Goal: Task Accomplishment & Management: Use online tool/utility

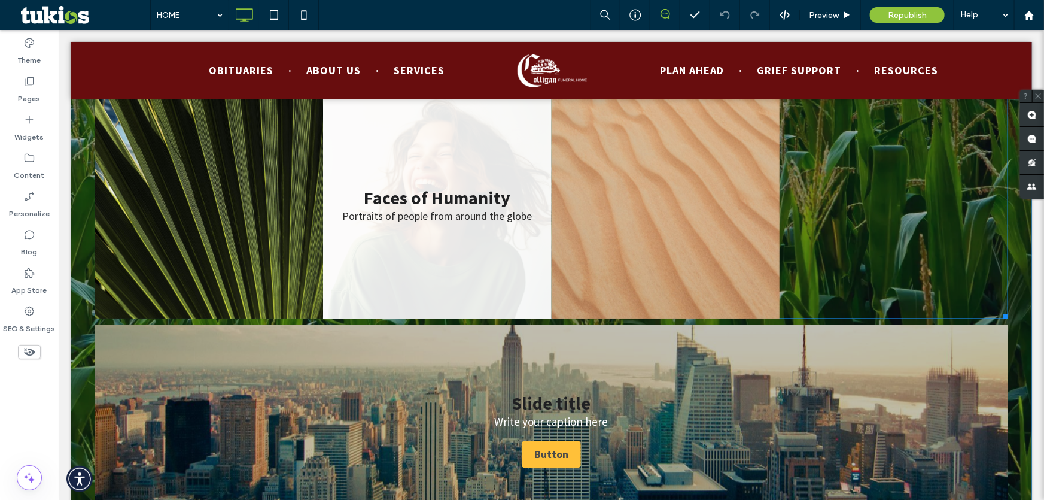
scroll to position [1142, 0]
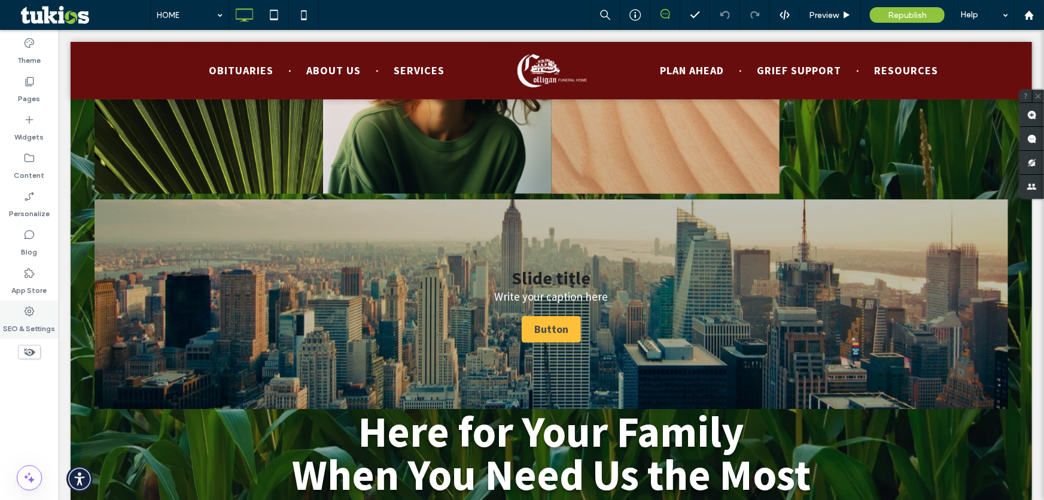
click at [35, 308] on icon at bounding box center [29, 311] width 12 height 12
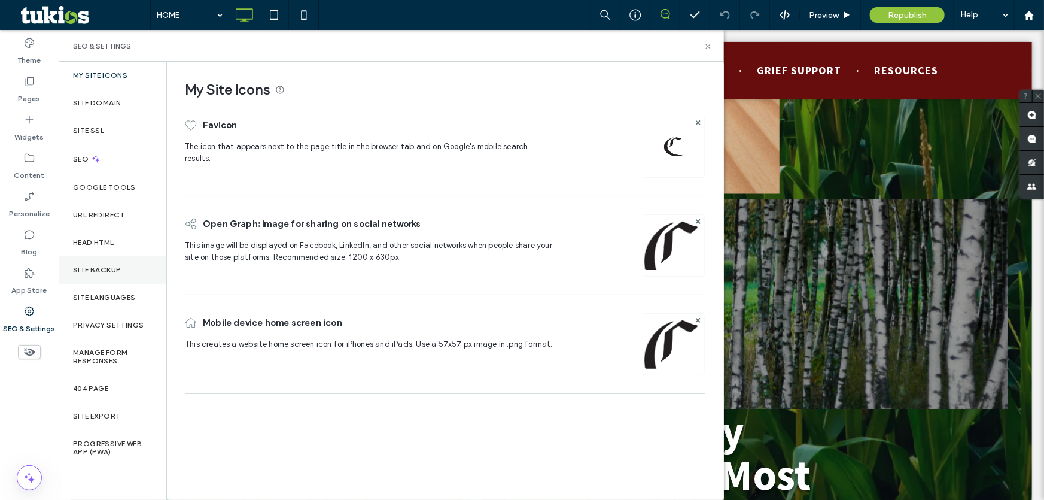
click at [104, 267] on label "Site Backup" at bounding box center [97, 270] width 48 height 8
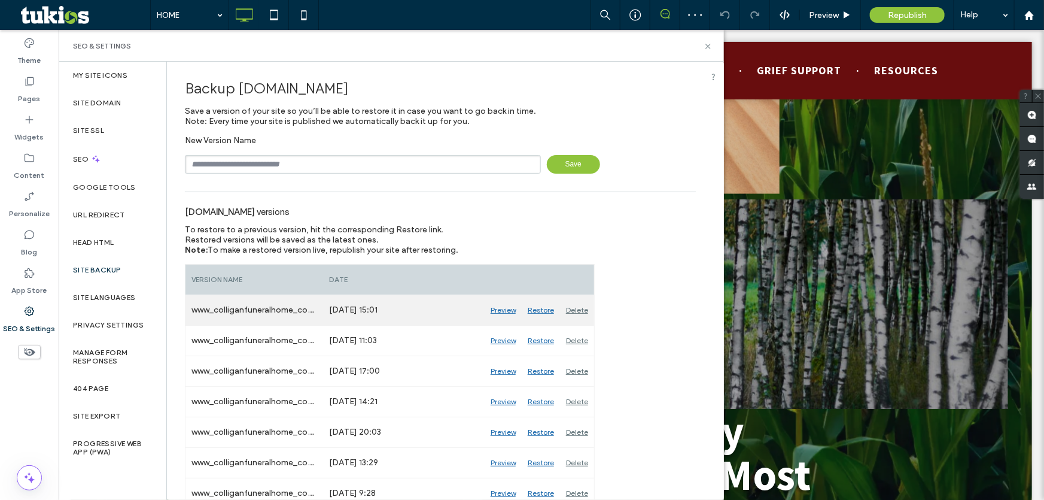
click at [502, 311] on div "Preview" at bounding box center [503, 310] width 37 height 30
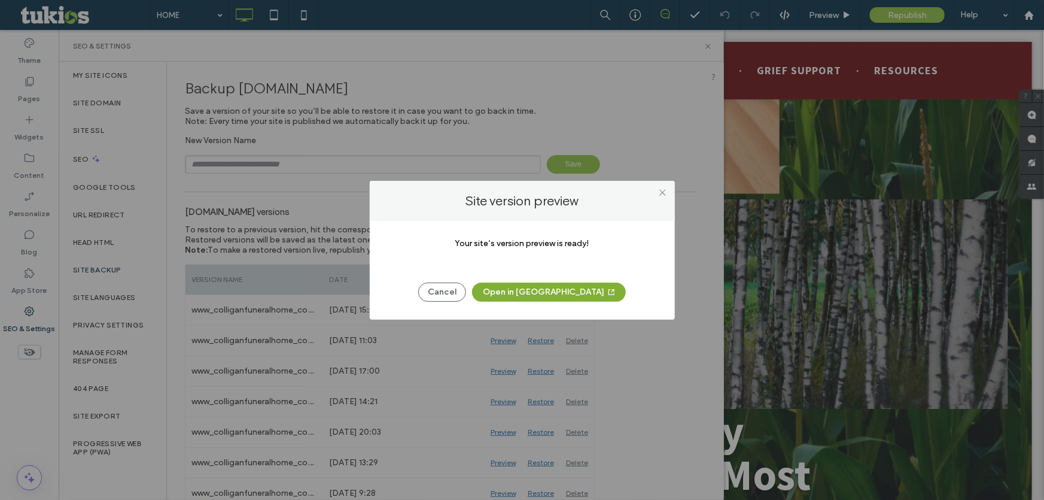
click at [559, 293] on button "Open in [GEOGRAPHIC_DATA]" at bounding box center [549, 291] width 154 height 19
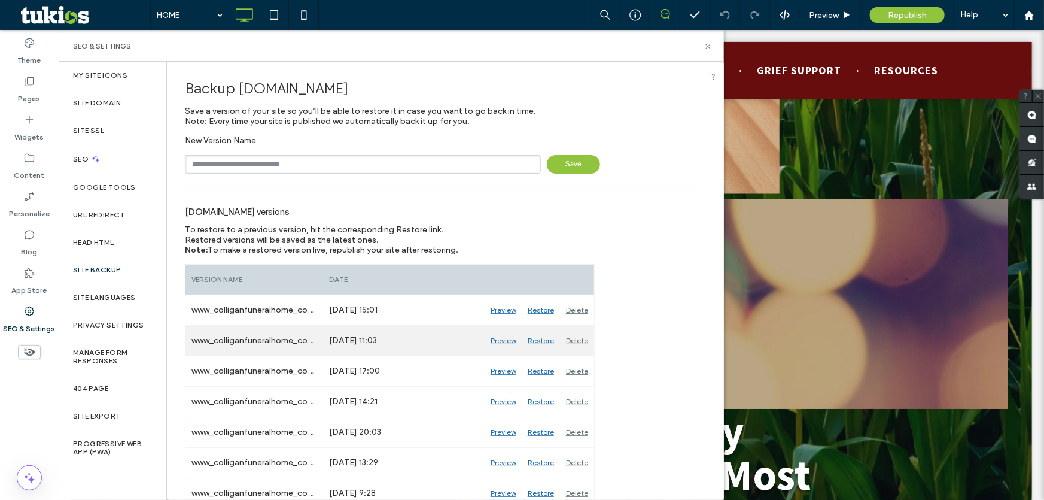
click at [506, 340] on div "Preview" at bounding box center [503, 340] width 37 height 30
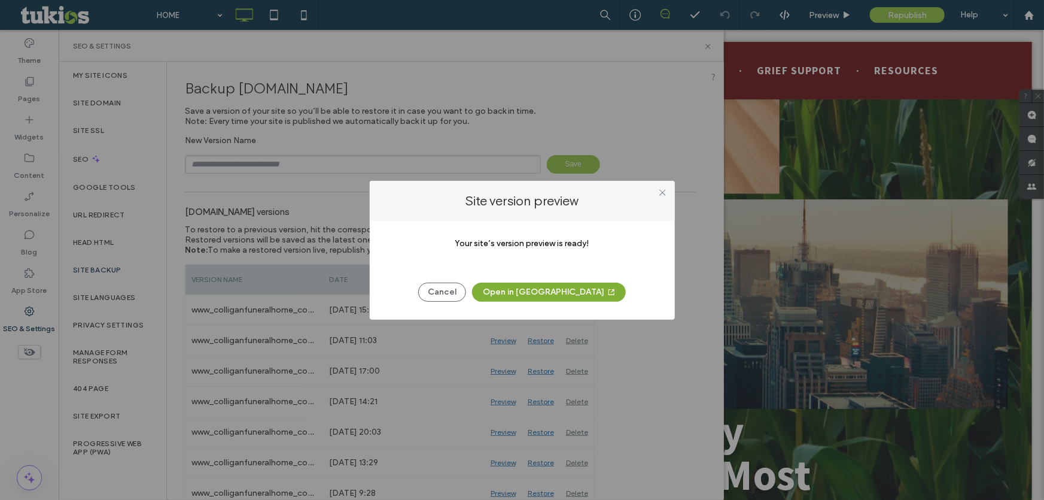
click at [553, 293] on button "Open in [GEOGRAPHIC_DATA]" at bounding box center [549, 291] width 154 height 19
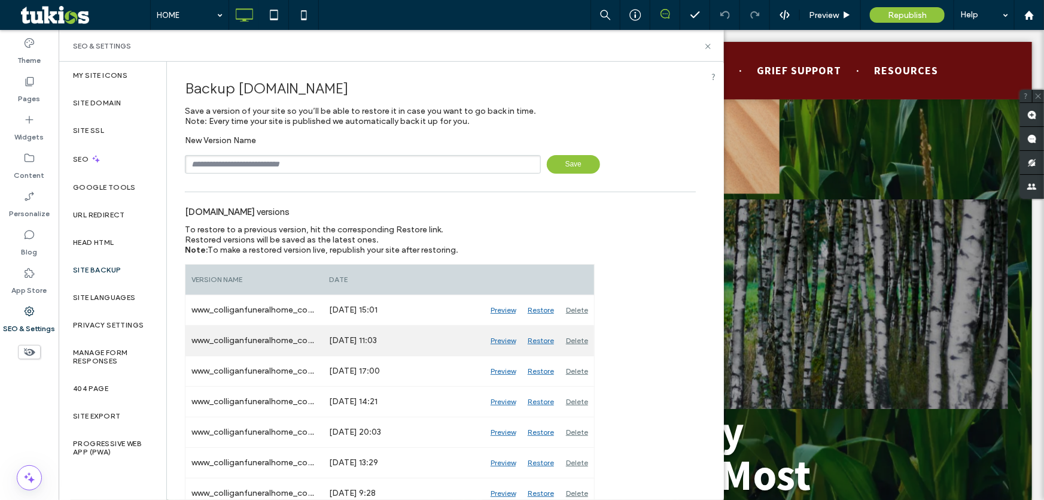
click at [535, 340] on div "Restore" at bounding box center [541, 340] width 38 height 30
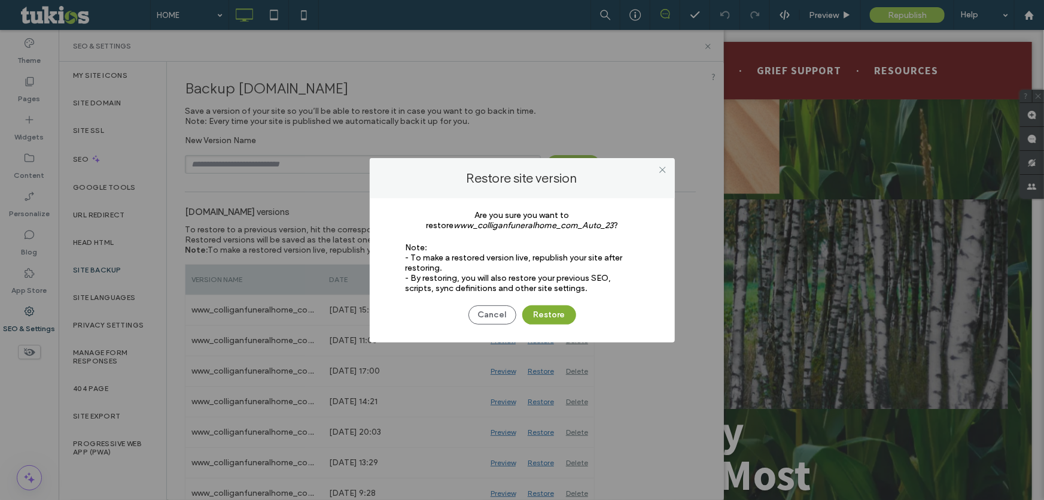
click at [550, 316] on button "Restore" at bounding box center [549, 314] width 54 height 19
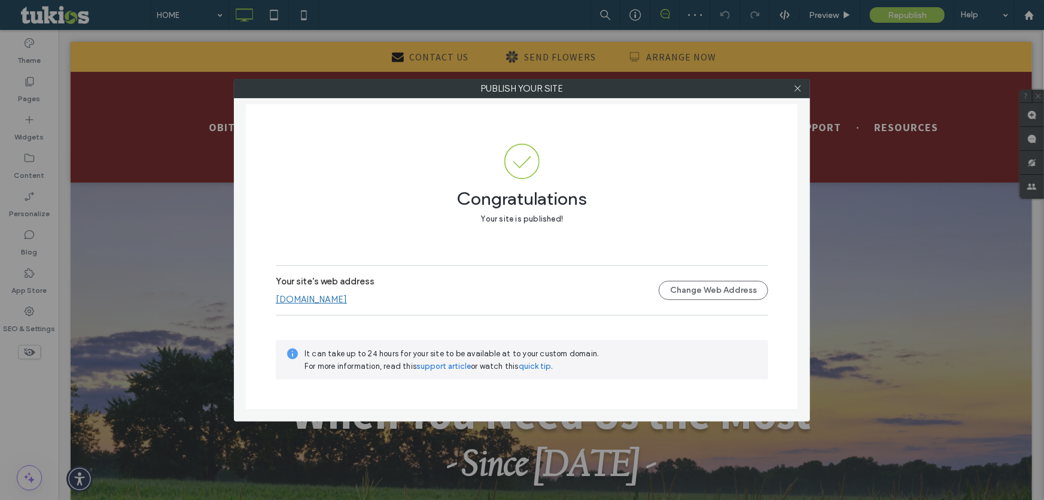
click at [309, 303] on link "[DOMAIN_NAME]" at bounding box center [311, 299] width 71 height 11
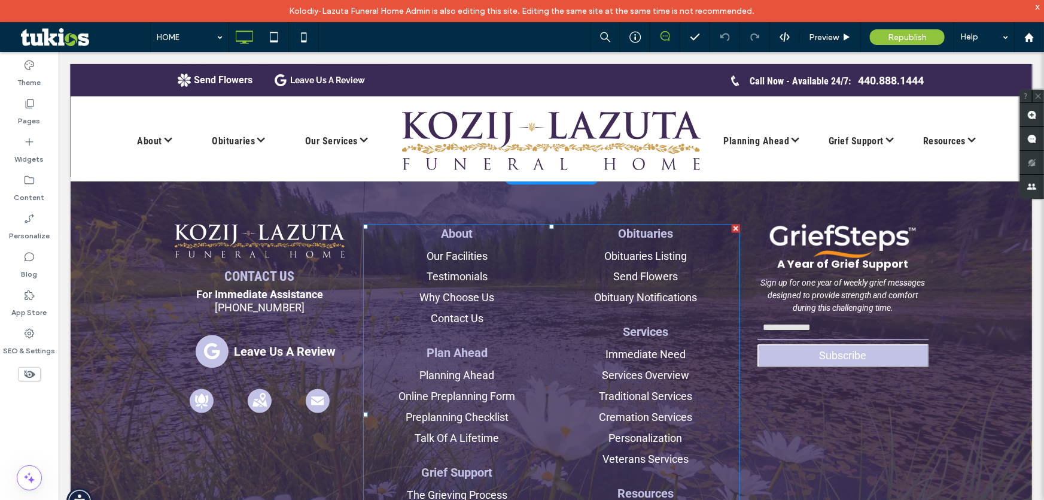
scroll to position [3263, 0]
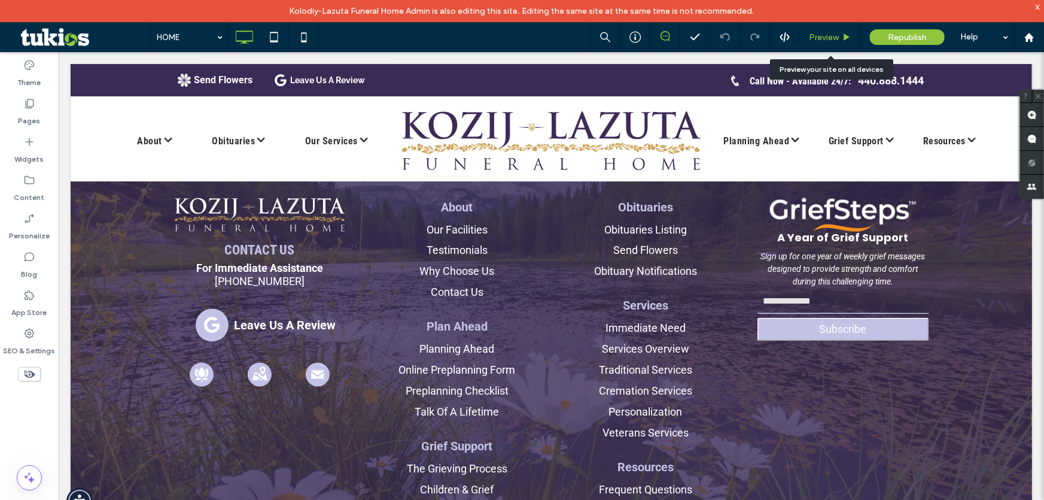
click at [826, 42] on div "Preview" at bounding box center [830, 37] width 61 height 30
click at [840, 41] on div "Preview" at bounding box center [830, 37] width 60 height 10
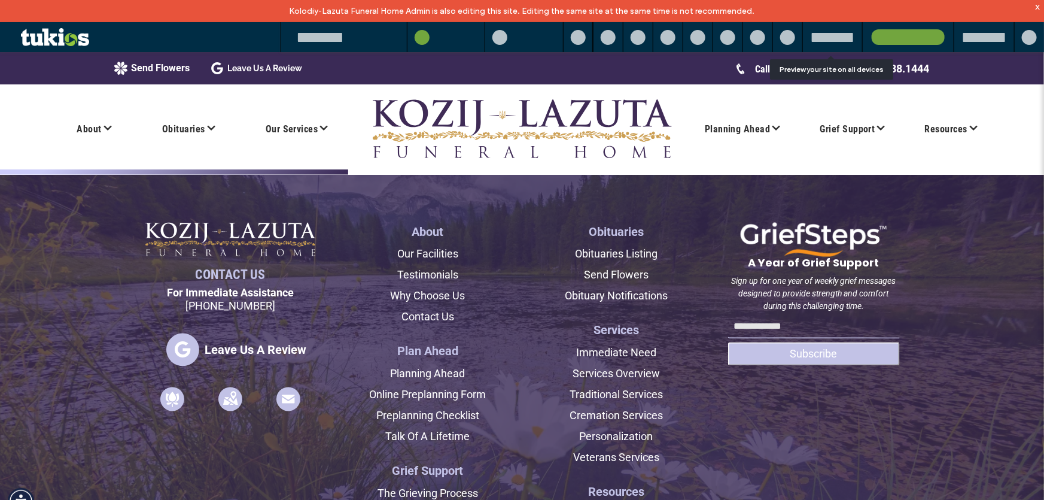
scroll to position [3289, 0]
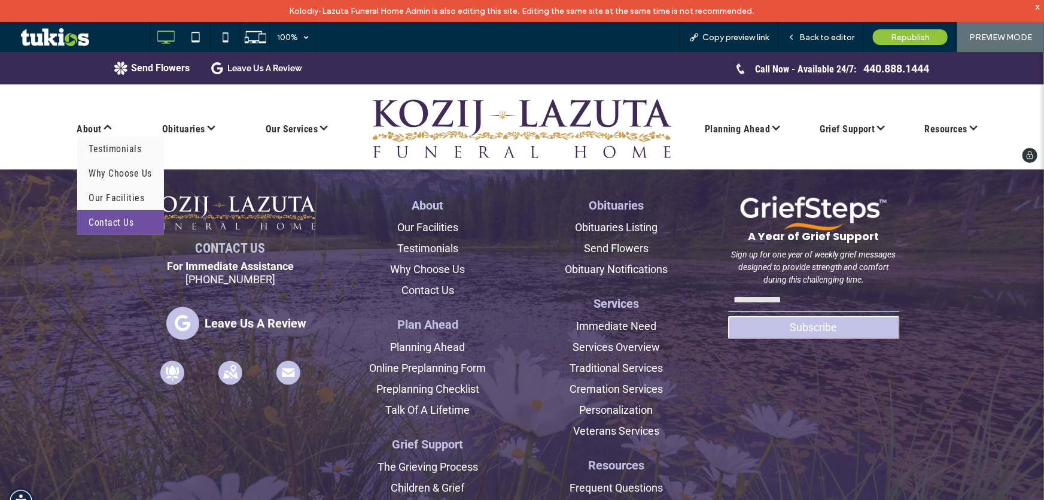
click at [102, 224] on span "Contact Us" at bounding box center [111, 222] width 45 height 14
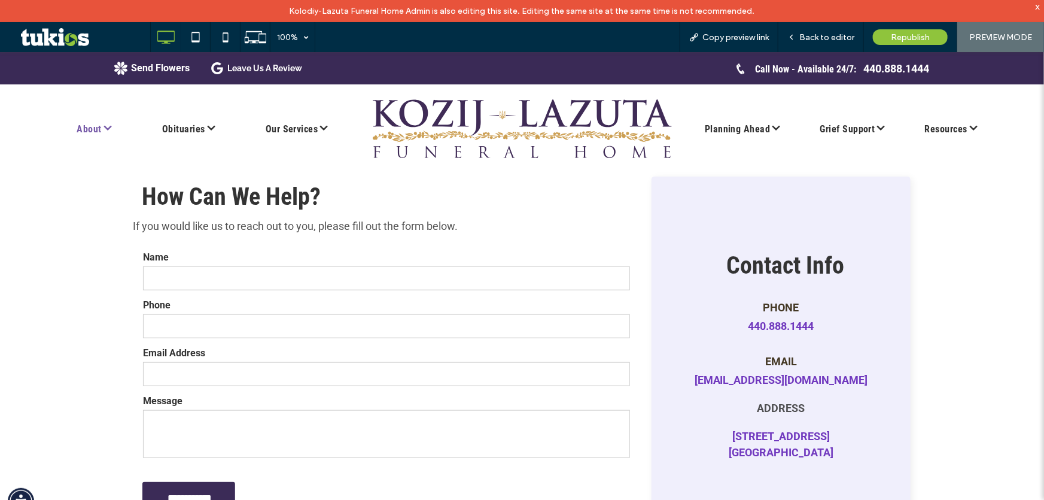
scroll to position [544, 0]
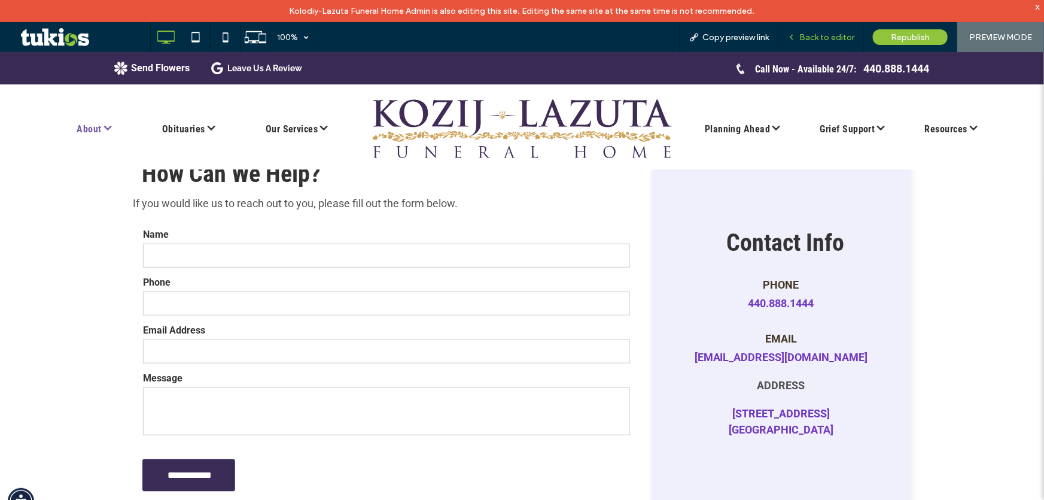
click at [808, 40] on span "Back to editor" at bounding box center [826, 37] width 55 height 10
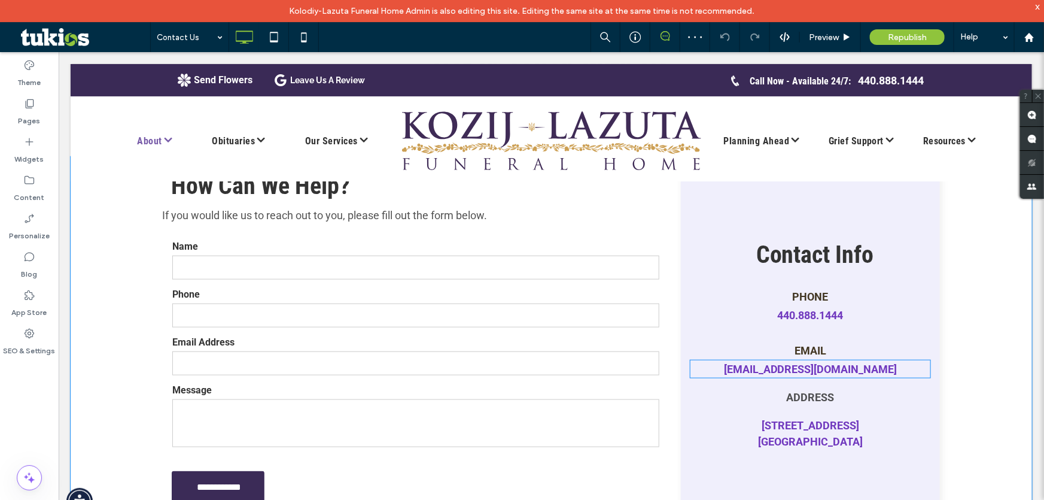
click at [802, 369] on link "klcares@klfh.org" at bounding box center [810, 368] width 174 height 13
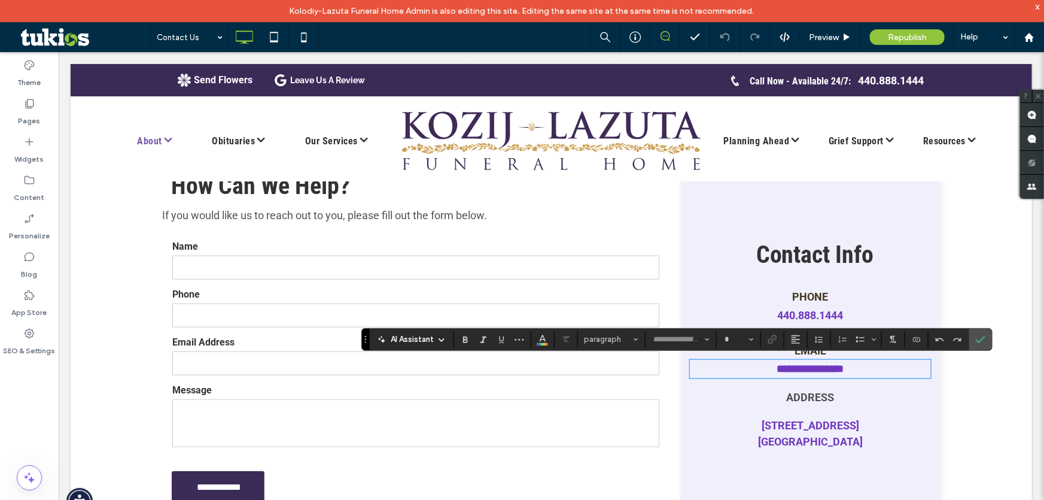
type input "******"
type input "**"
click at [828, 376] on div "**********" at bounding box center [809, 368] width 241 height 19
drag, startPoint x: 828, startPoint y: 376, endPoint x: 821, endPoint y: 373, distance: 7.8
click at [827, 376] on div "**********" at bounding box center [809, 368] width 241 height 19
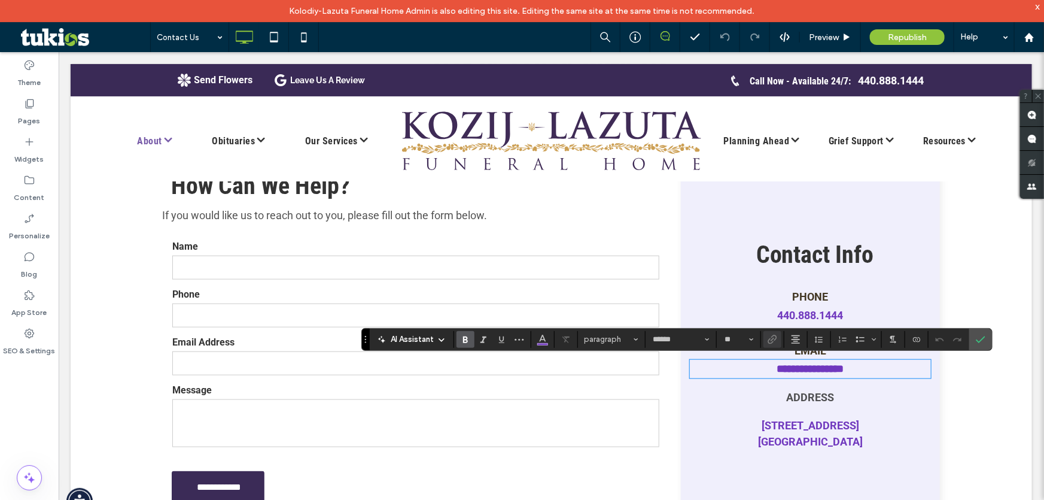
click at [820, 373] on strong "**********" at bounding box center [810, 368] width 67 height 11
drag, startPoint x: 860, startPoint y: 370, endPoint x: 723, endPoint y: 375, distance: 136.5
click at [723, 375] on p "**********" at bounding box center [809, 368] width 241 height 16
drag, startPoint x: 883, startPoint y: 370, endPoint x: 693, endPoint y: 376, distance: 189.2
click at [693, 376] on div "**********" at bounding box center [809, 368] width 241 height 19
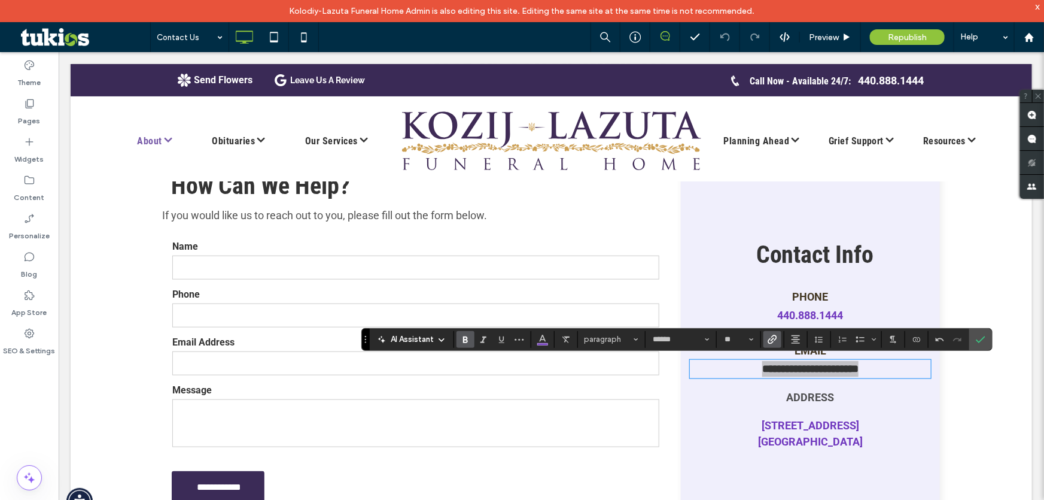
click at [774, 333] on span "Link" at bounding box center [773, 339] width 10 height 16
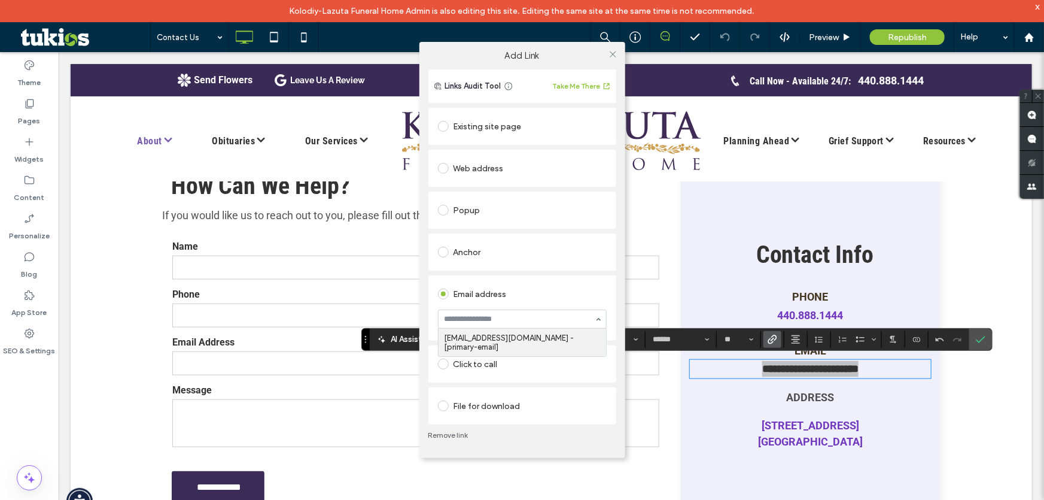
click at [541, 322] on input at bounding box center [520, 319] width 150 height 8
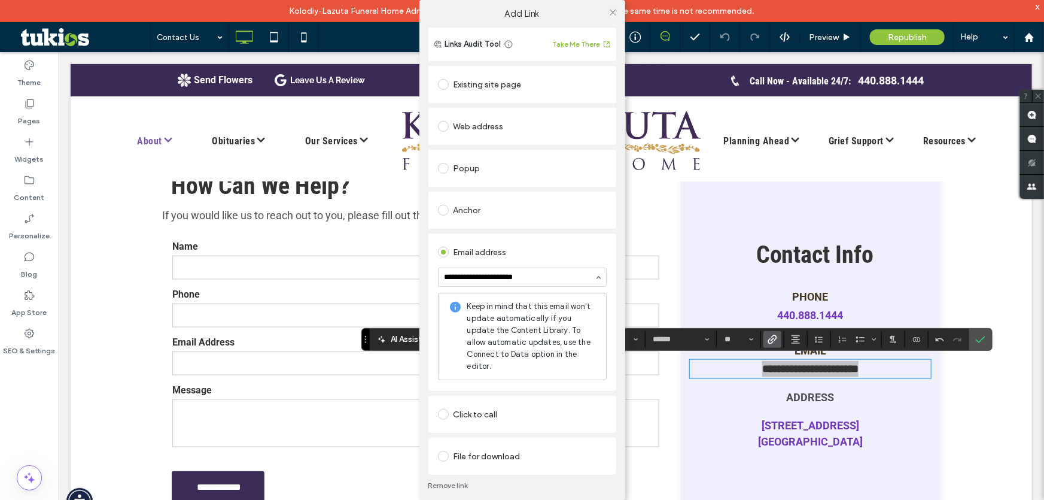
type input "**********"
click at [567, 245] on div "Email address" at bounding box center [522, 251] width 169 height 19
click at [610, 14] on icon at bounding box center [612, 12] width 9 height 9
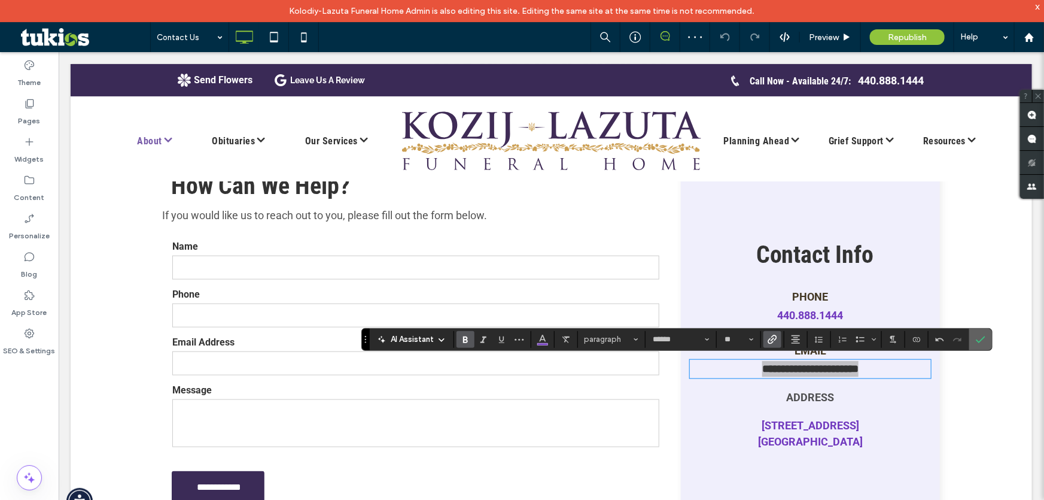
click at [973, 343] on label "Confirm" at bounding box center [981, 339] width 18 height 22
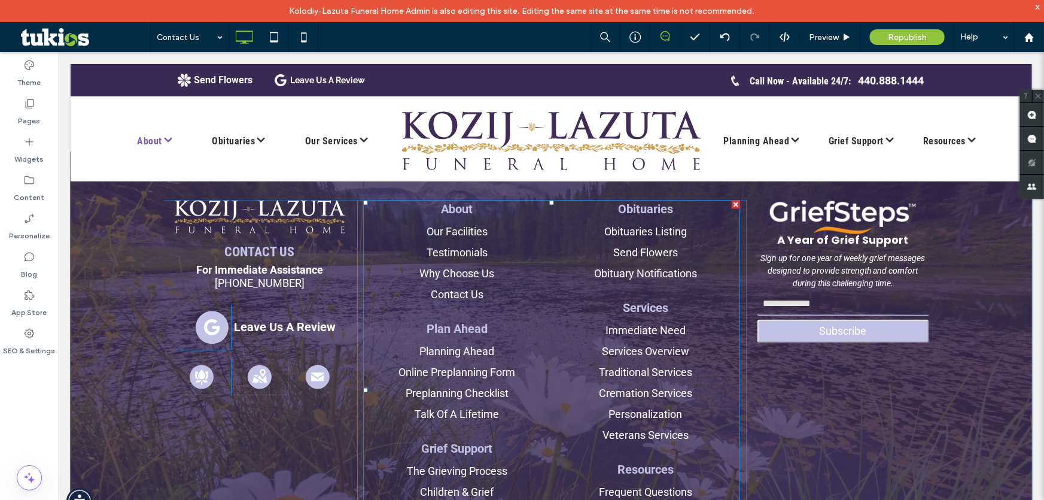
scroll to position [1088, 0]
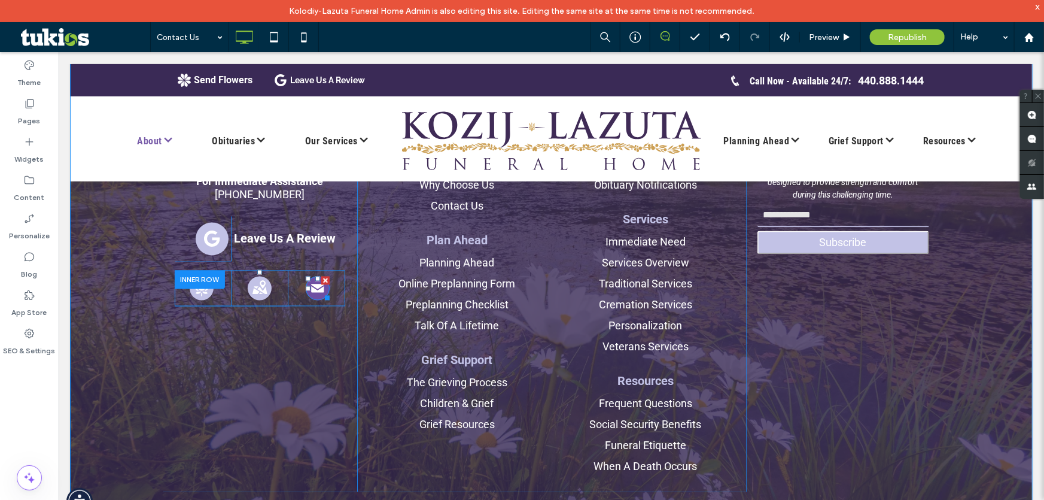
click at [314, 284] on icon at bounding box center [317, 287] width 13 height 8
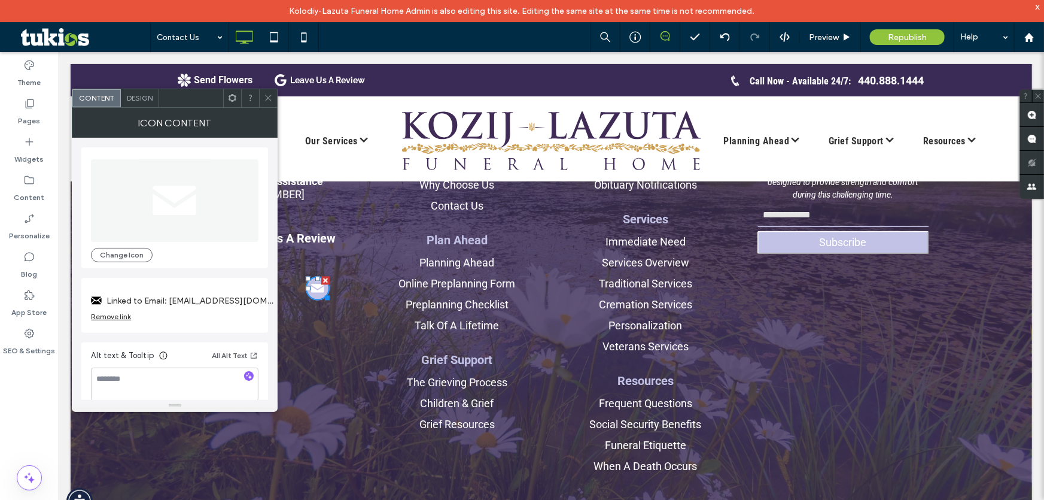
click at [226, 300] on label "Linked to Email: klcares@klfh.org" at bounding box center [190, 301] width 168 height 22
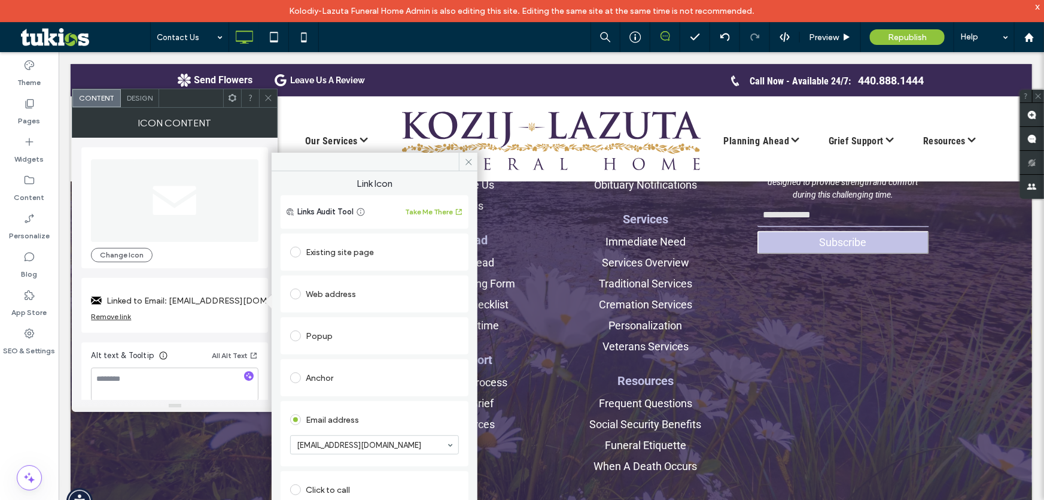
scroll to position [68, 0]
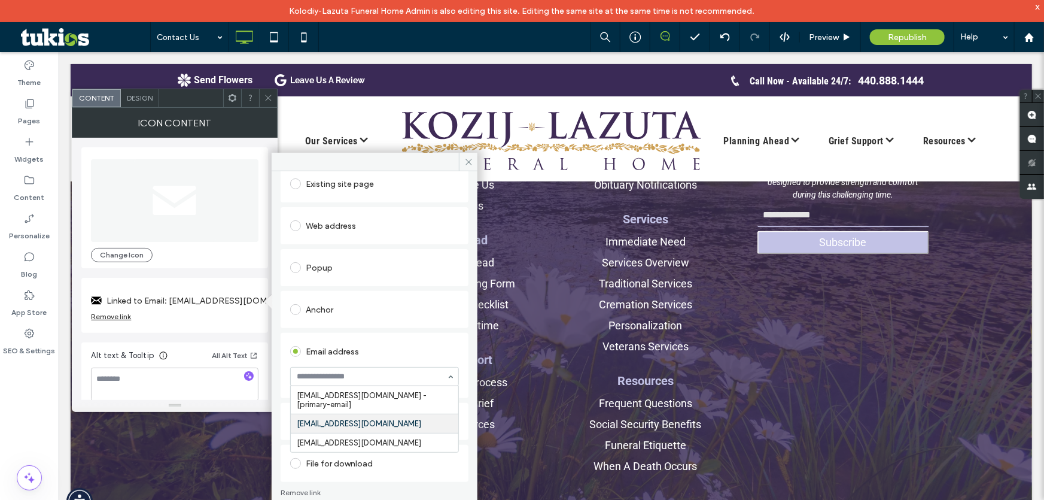
paste input "**********"
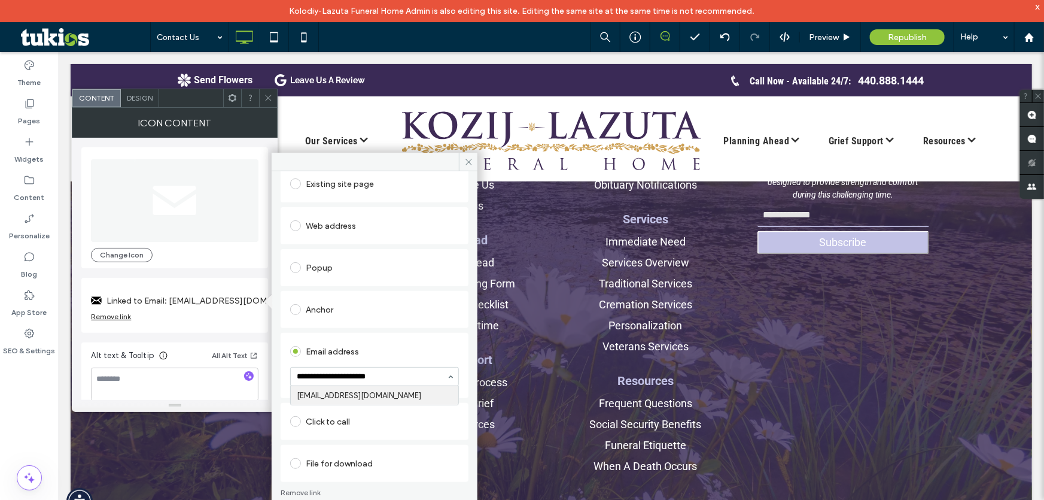
type input "**********"
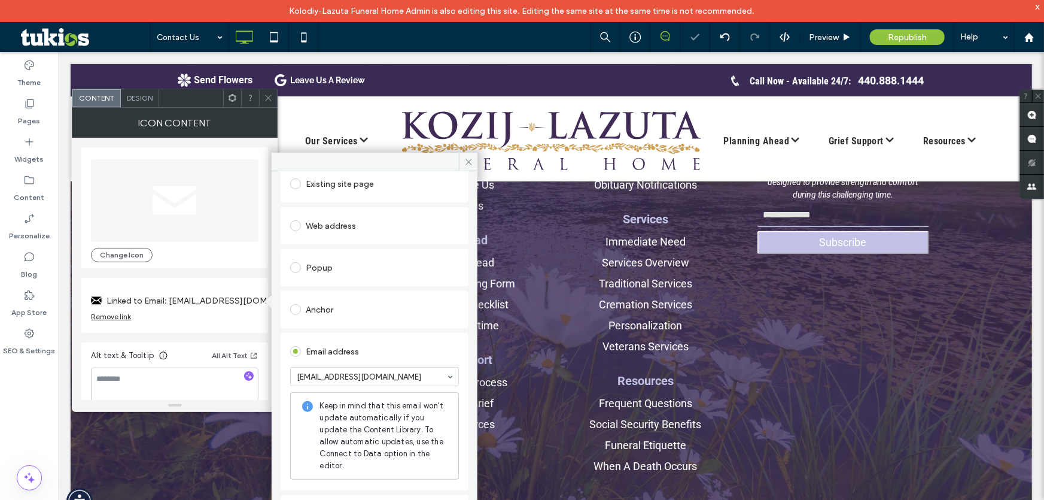
click at [387, 354] on div "Email address" at bounding box center [374, 351] width 169 height 19
click at [464, 160] on icon at bounding box center [468, 161] width 9 height 9
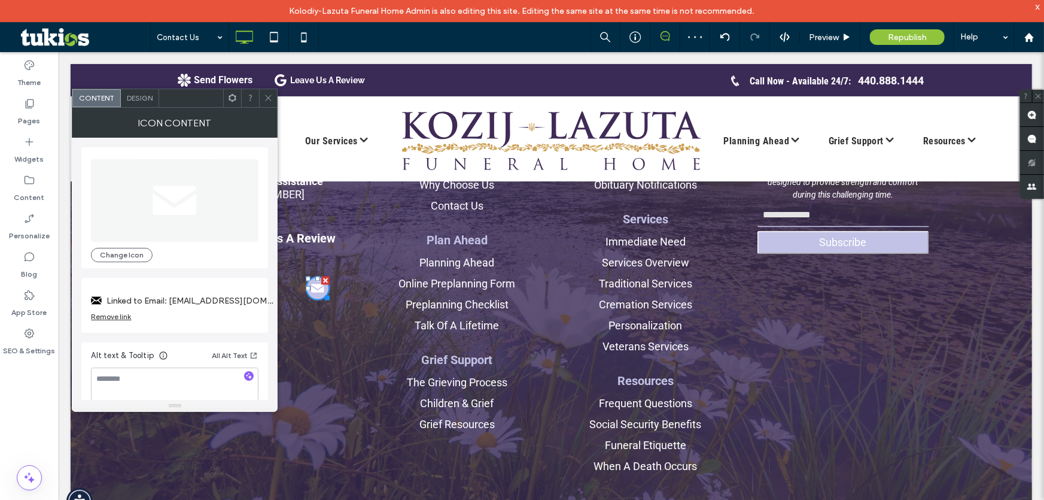
click at [269, 95] on icon at bounding box center [268, 97] width 9 height 9
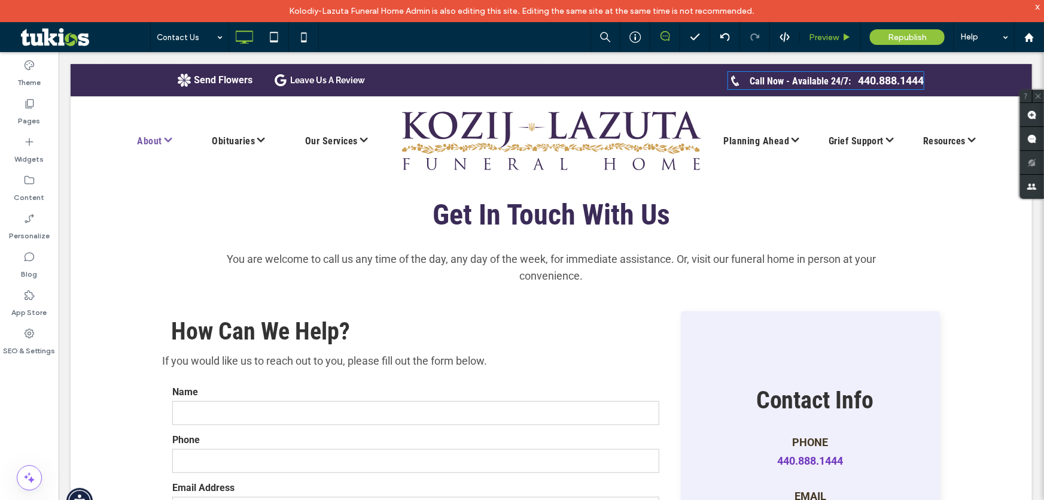
scroll to position [381, 0]
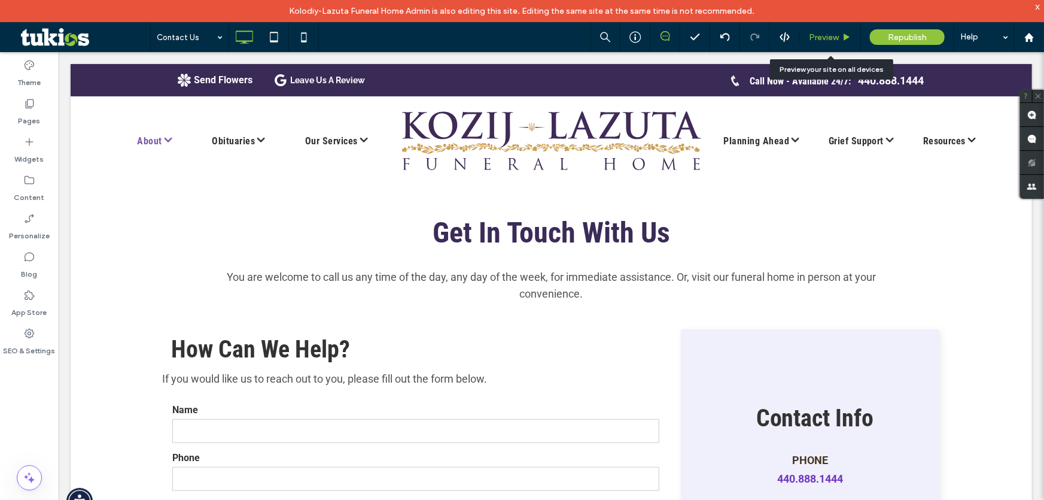
click at [837, 44] on div "Preview" at bounding box center [830, 37] width 61 height 30
click at [845, 39] on use at bounding box center [847, 37] width 6 height 7
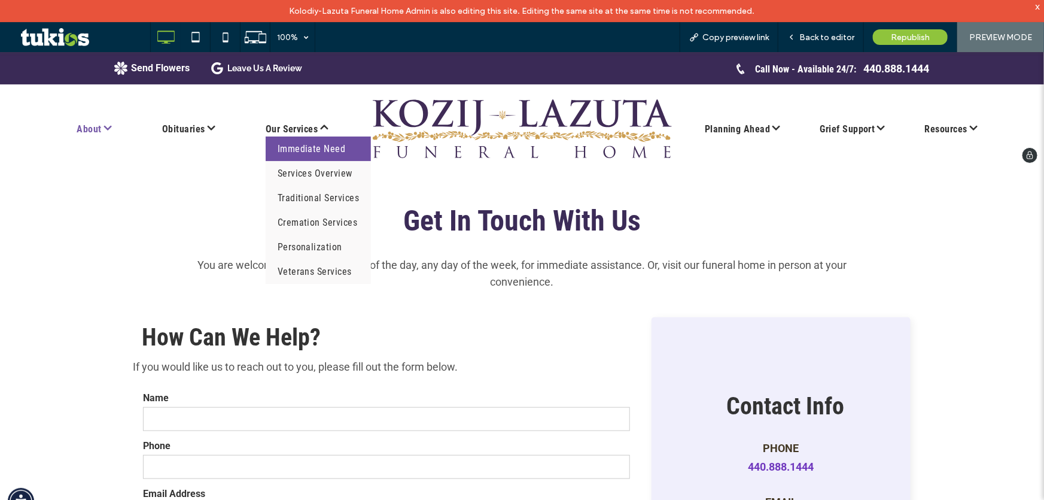
click at [320, 147] on span "Immediate Need" at bounding box center [312, 148] width 68 height 14
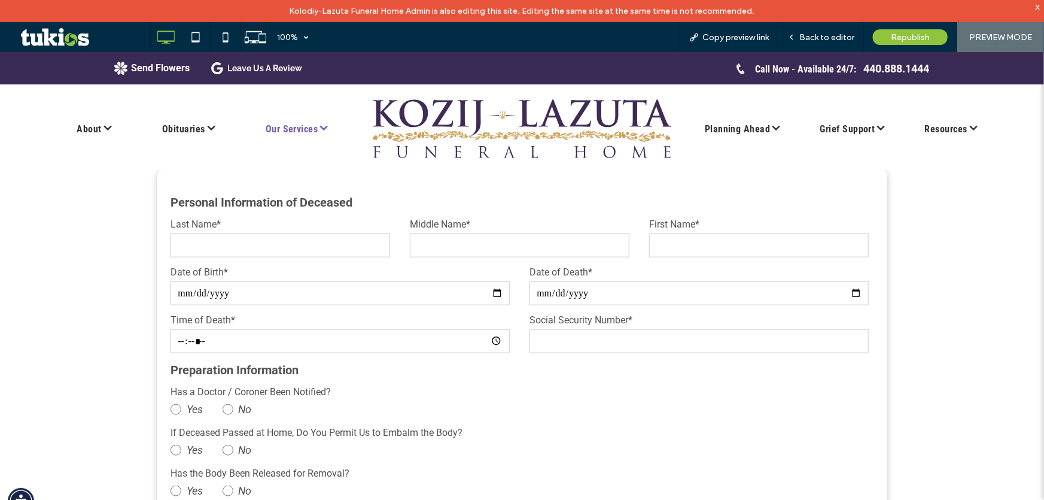
scroll to position [707, 0]
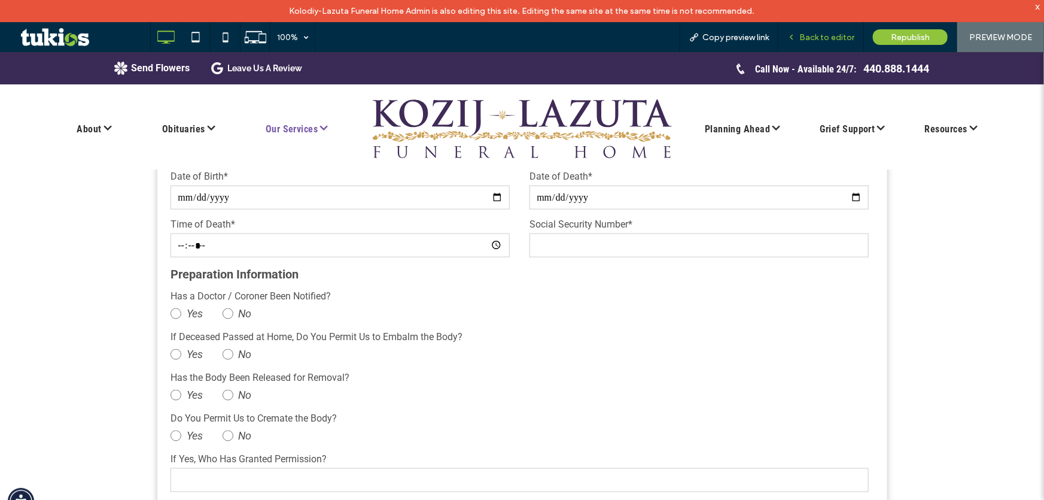
click at [812, 42] on div "Back to editor" at bounding box center [821, 37] width 86 height 30
click at [797, 41] on div "Back to editor" at bounding box center [820, 37] width 85 height 10
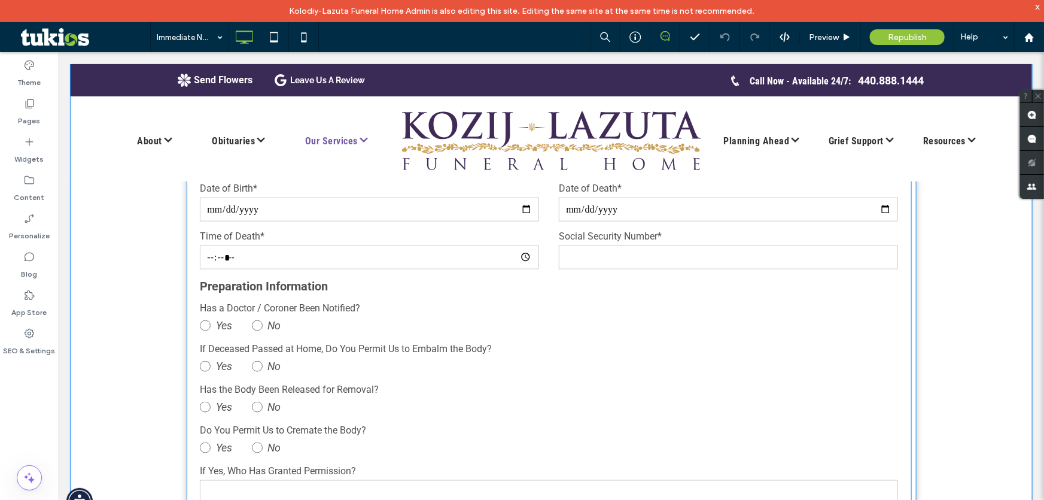
click at [699, 239] on label "Social Security Number*" at bounding box center [727, 236] width 339 height 14
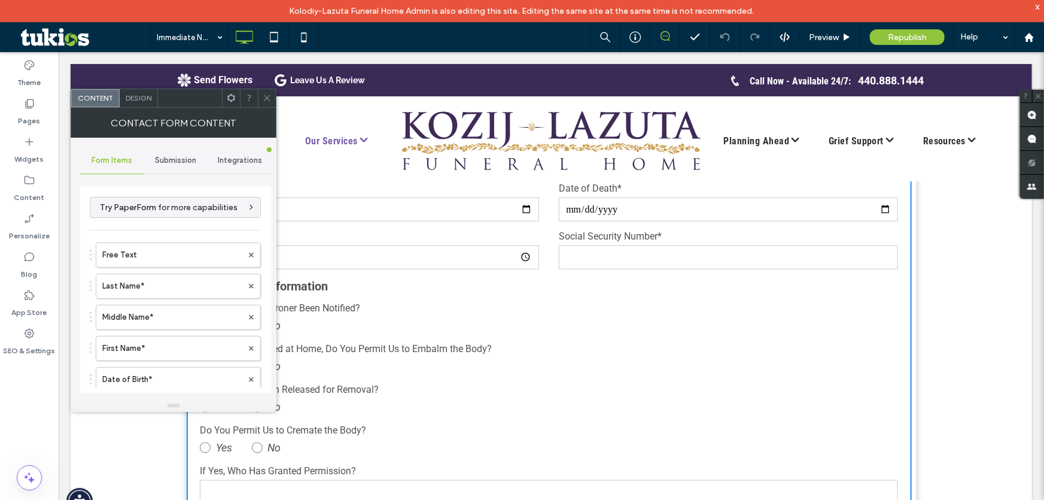
click at [169, 162] on span "Submission" at bounding box center [175, 161] width 41 height 10
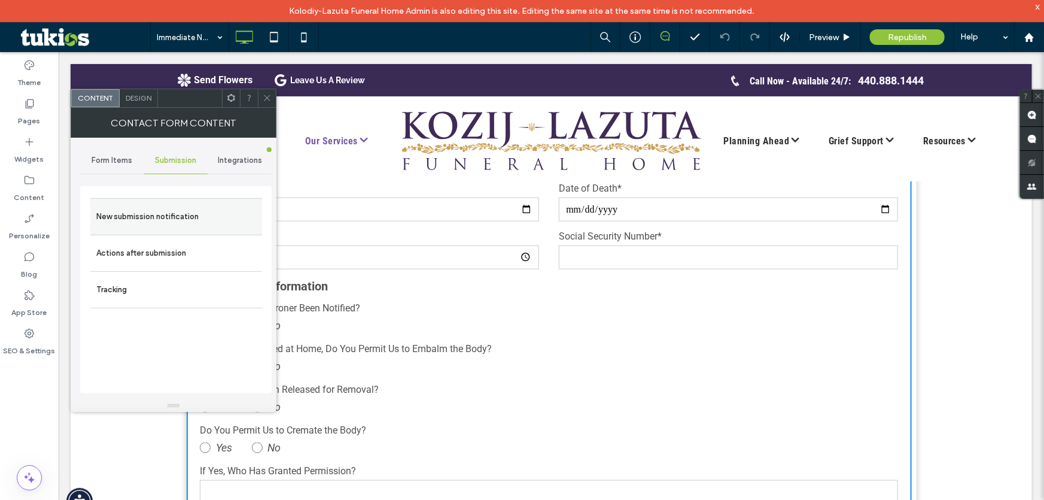
click at [188, 215] on label "New submission notification" at bounding box center [176, 217] width 160 height 24
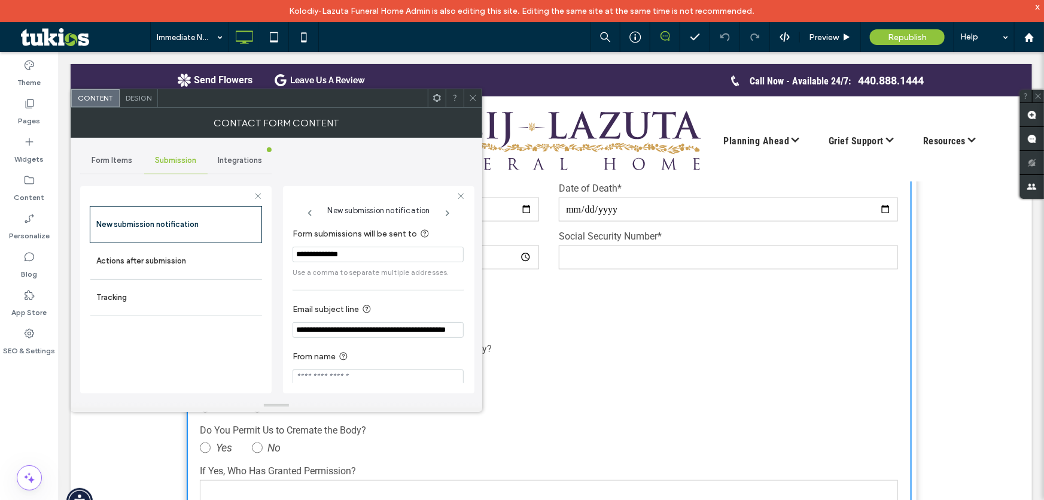
drag, startPoint x: 476, startPoint y: 99, endPoint x: 476, endPoint y: 30, distance: 68.8
click at [476, 99] on icon at bounding box center [472, 97] width 9 height 9
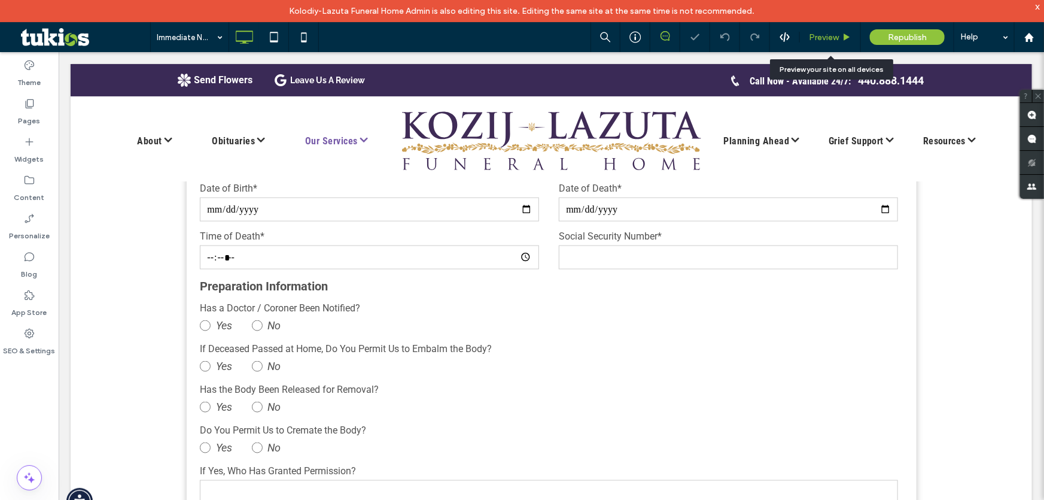
click at [820, 39] on span "Preview" at bounding box center [824, 37] width 30 height 10
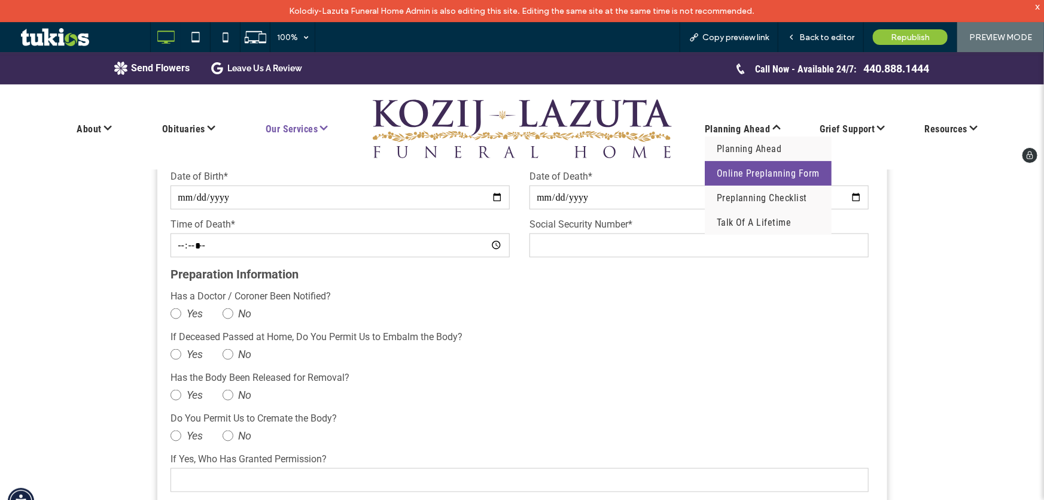
click at [763, 168] on span "Online Preplanning Form" at bounding box center [768, 173] width 103 height 14
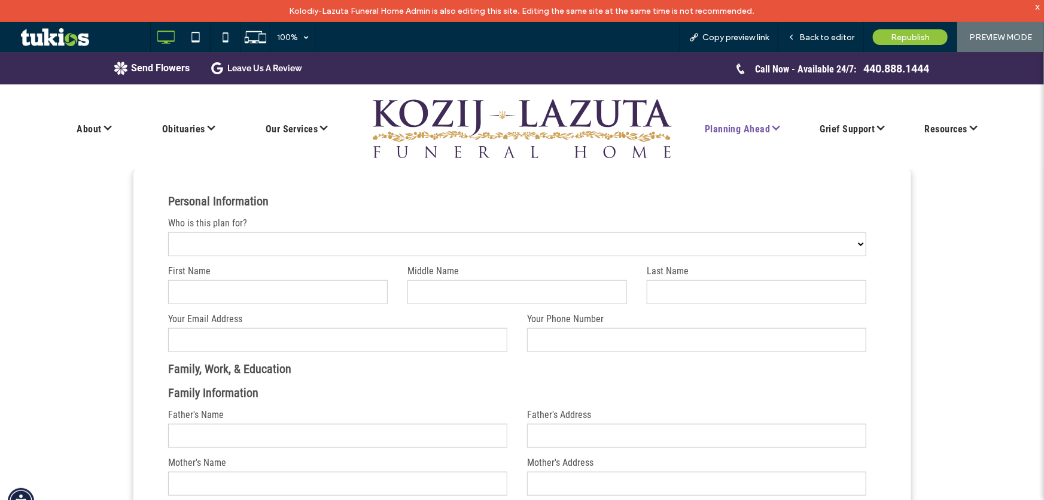
scroll to position [652, 0]
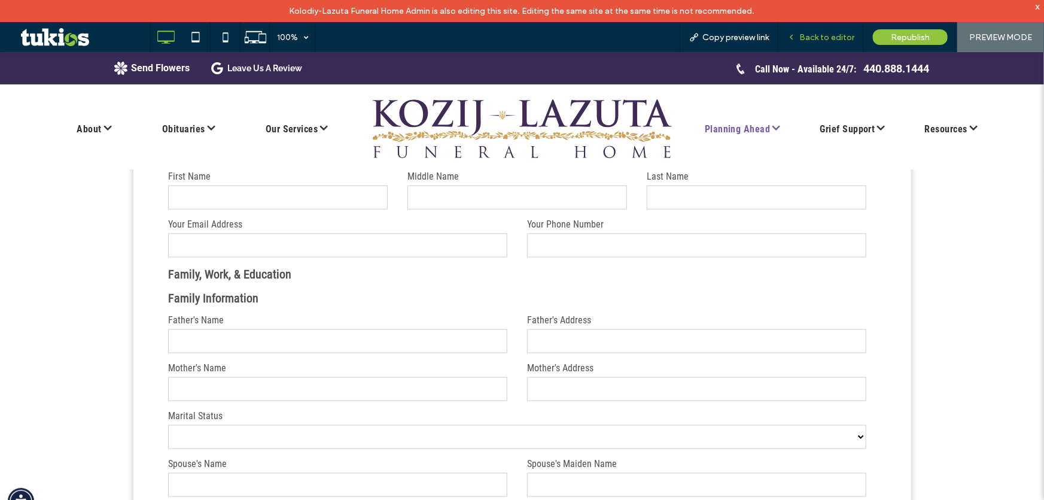
click at [793, 33] on icon at bounding box center [791, 37] width 8 height 8
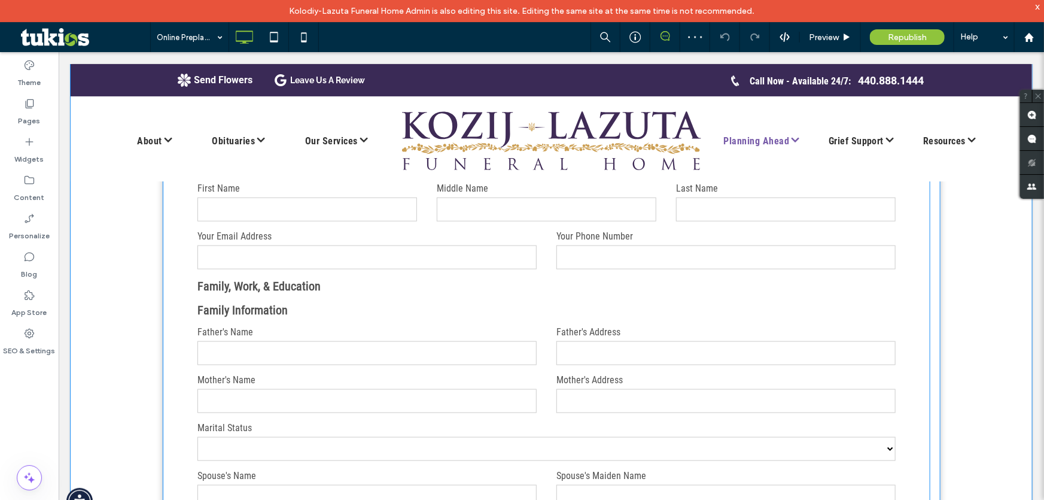
click at [649, 311] on p "Family Information" at bounding box center [546, 309] width 698 height 18
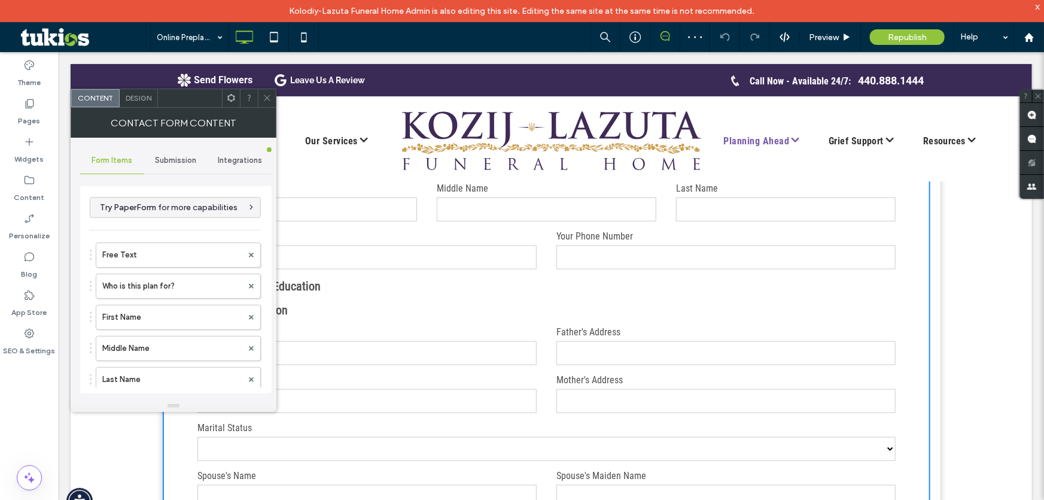
click at [180, 156] on span "Submission" at bounding box center [175, 161] width 41 height 10
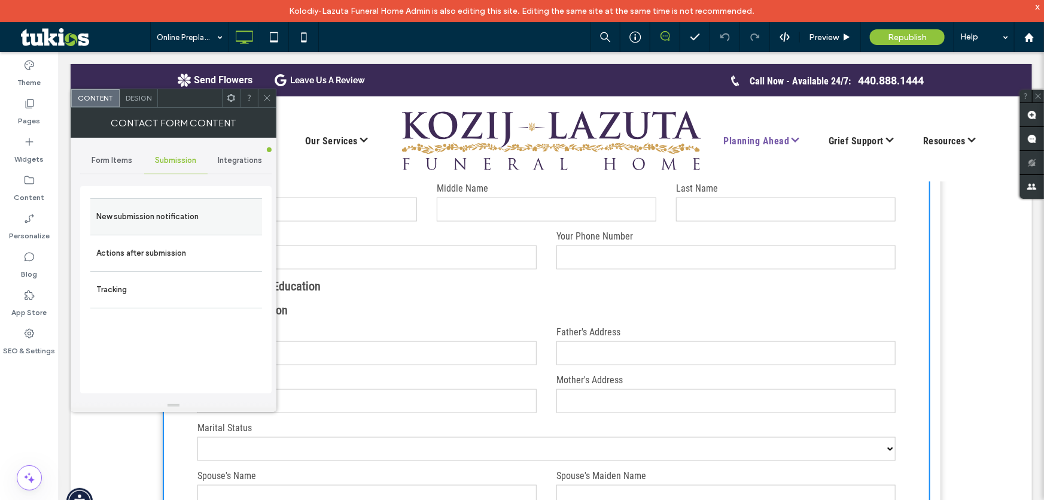
click at [190, 219] on label "New submission notification" at bounding box center [176, 217] width 160 height 24
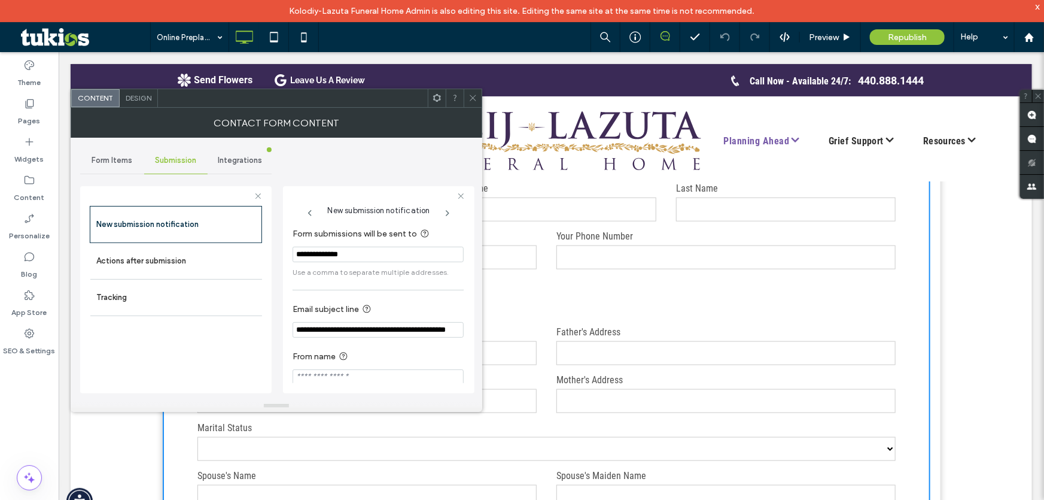
click at [478, 99] on div at bounding box center [473, 98] width 18 height 18
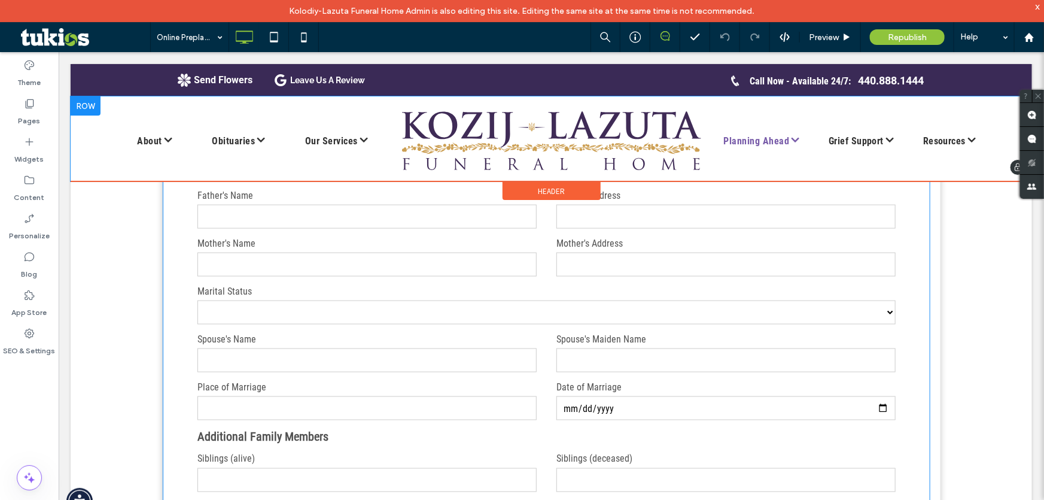
scroll to position [707, 0]
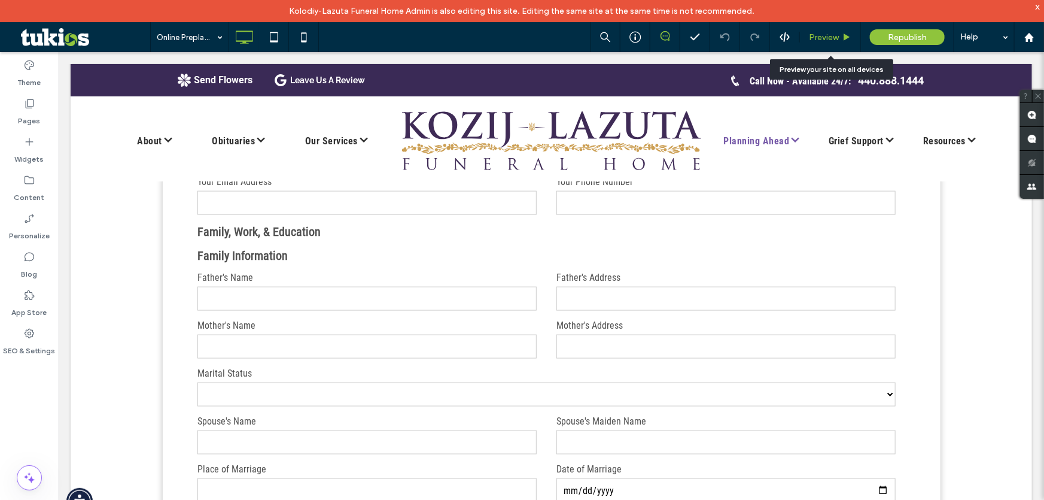
click at [826, 36] on span "Preview" at bounding box center [824, 37] width 30 height 10
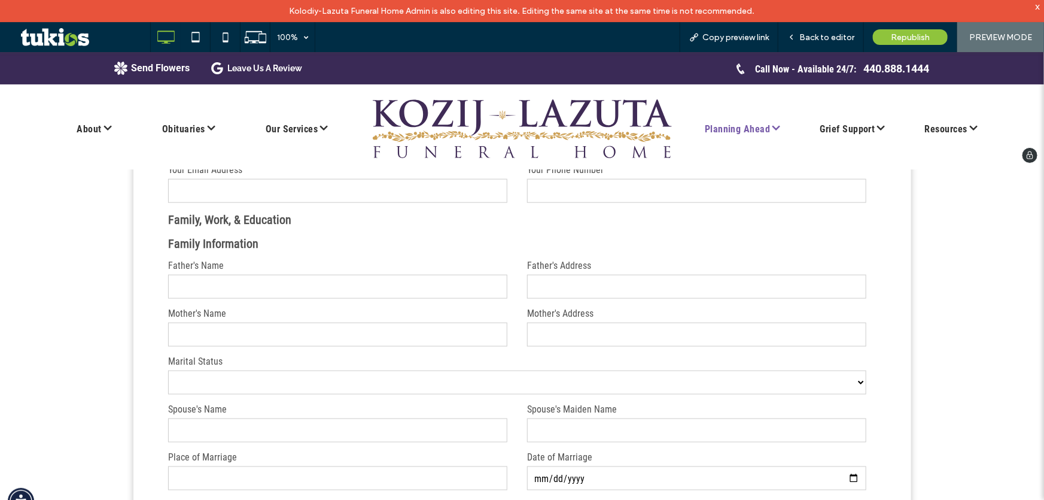
click at [520, 106] on img at bounding box center [522, 128] width 299 height 59
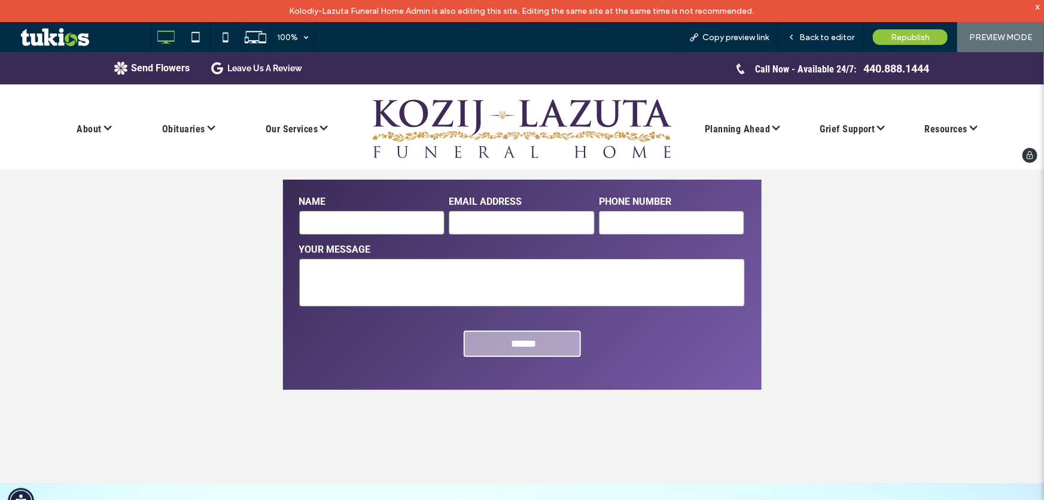
scroll to position [2284, 0]
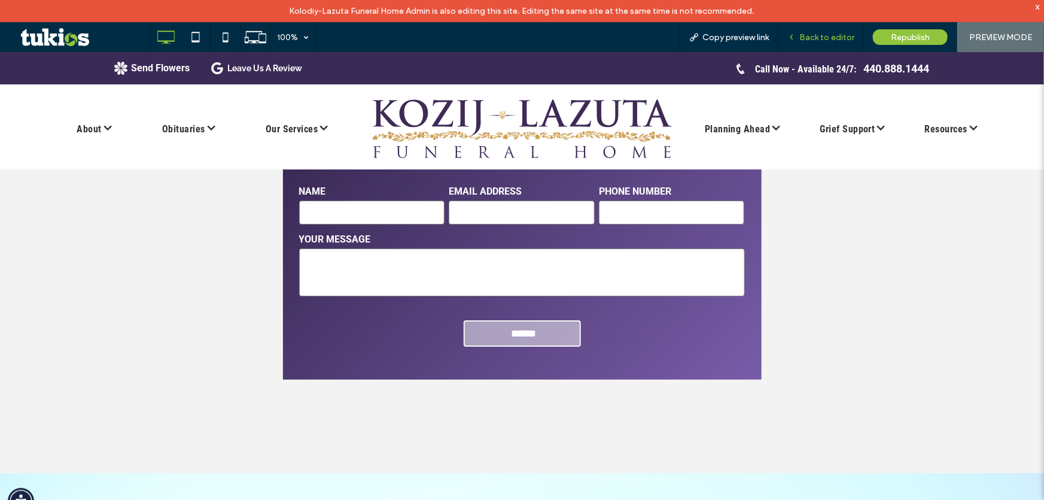
click at [806, 32] on span "Back to editor" at bounding box center [826, 37] width 55 height 10
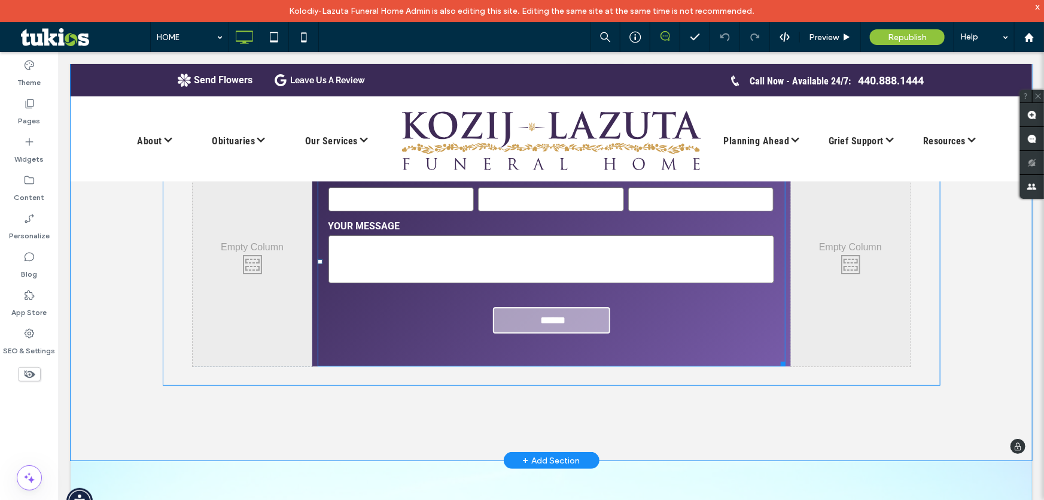
scroll to position [2258, 0]
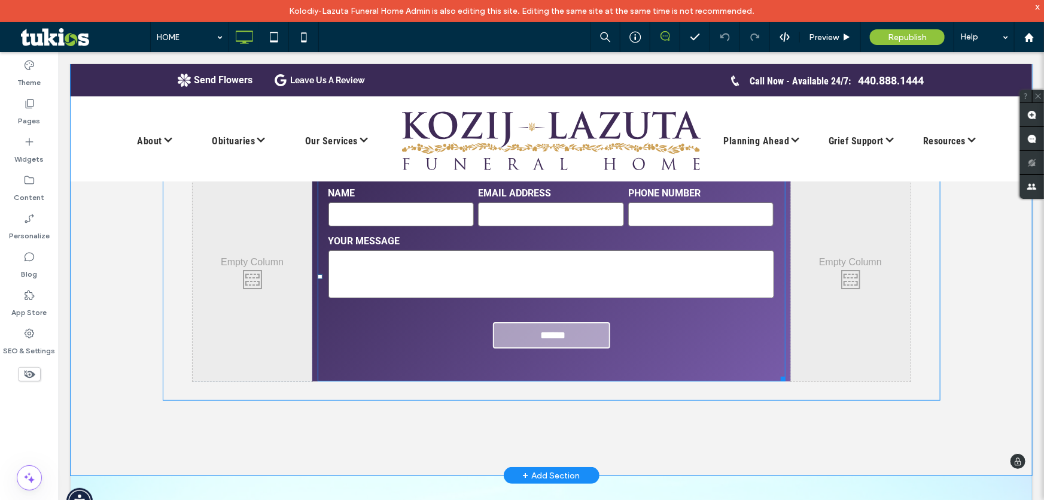
click at [589, 239] on label "YOUR MESSAGE" at bounding box center [551, 240] width 446 height 14
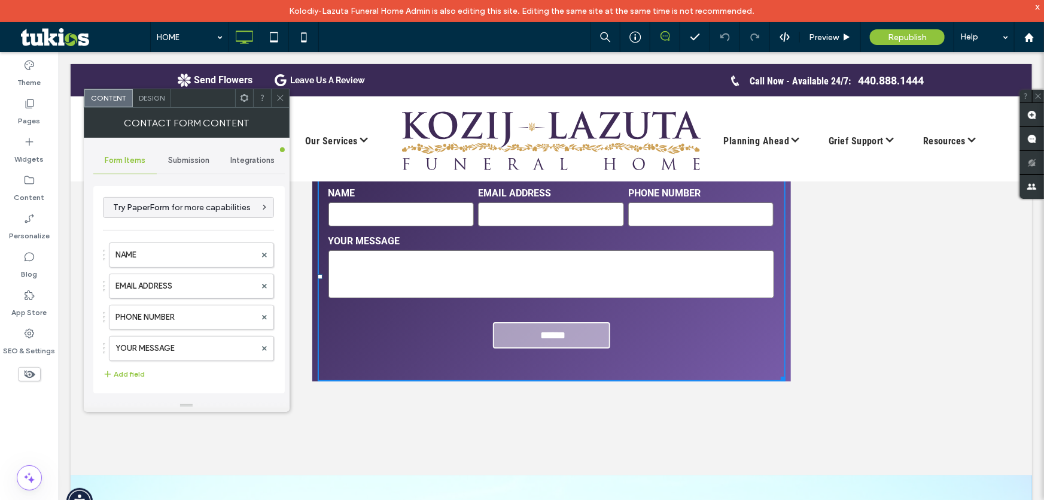
click at [178, 162] on span "Submission" at bounding box center [188, 161] width 41 height 10
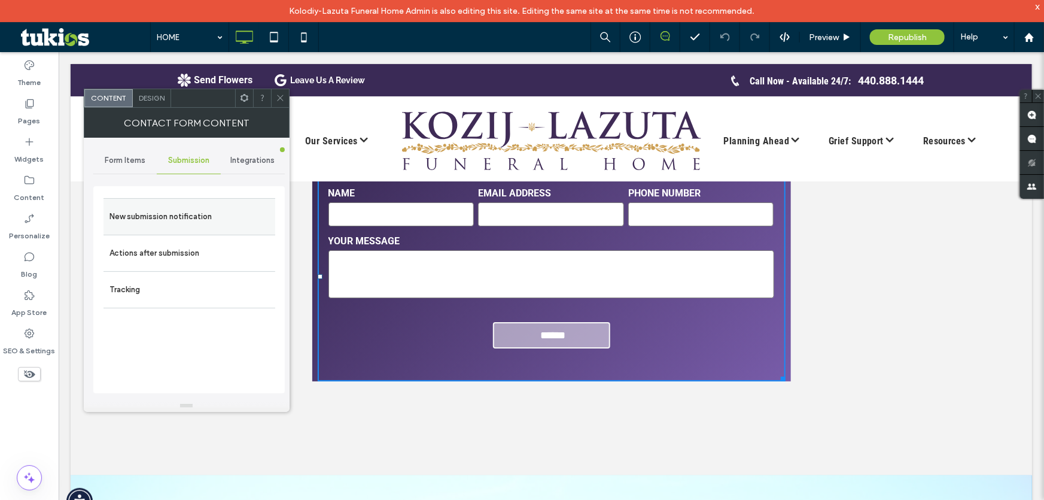
click at [195, 206] on label "New submission notification" at bounding box center [189, 217] width 160 height 24
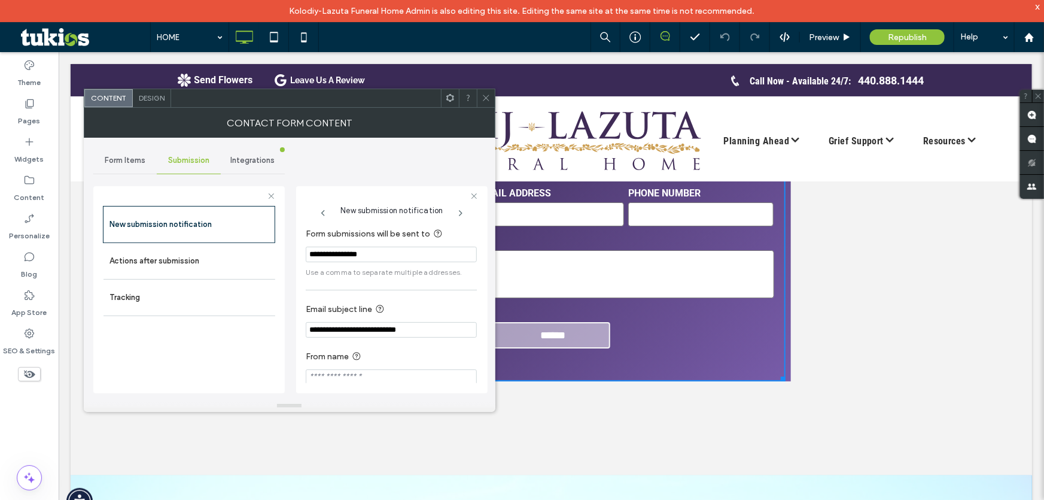
click at [484, 102] on icon at bounding box center [486, 97] width 9 height 9
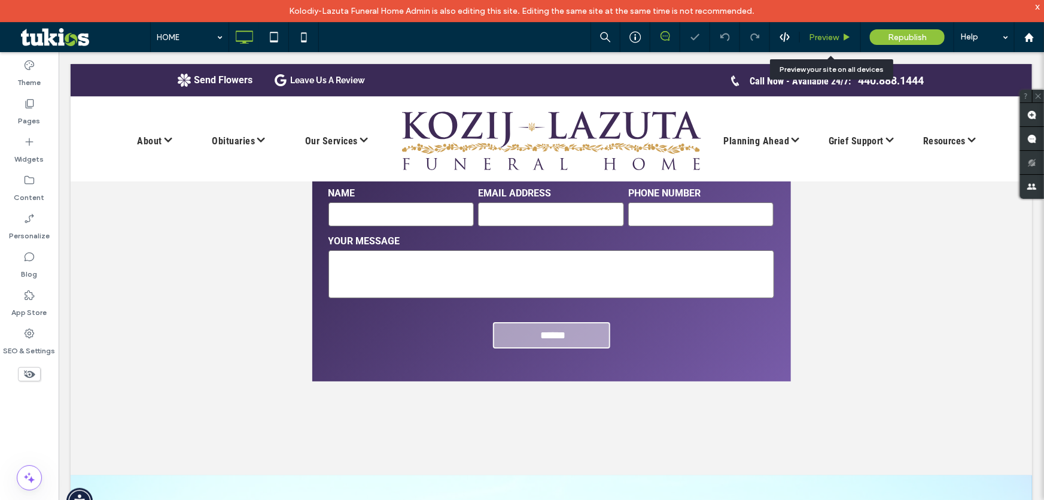
click at [830, 46] on div "Preview" at bounding box center [830, 37] width 61 height 30
click at [827, 29] on div "Preview" at bounding box center [830, 37] width 61 height 30
click at [844, 34] on icon at bounding box center [846, 37] width 9 height 9
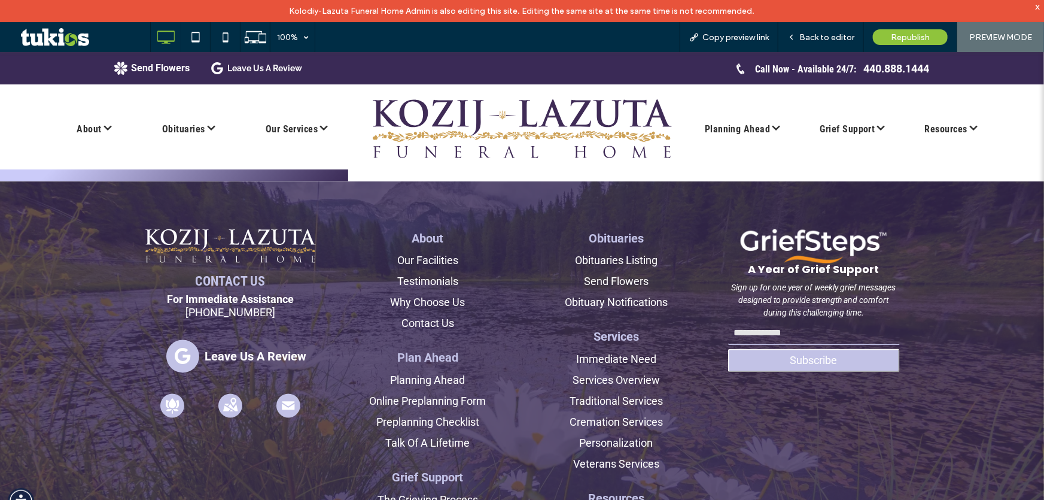
scroll to position [3263, 0]
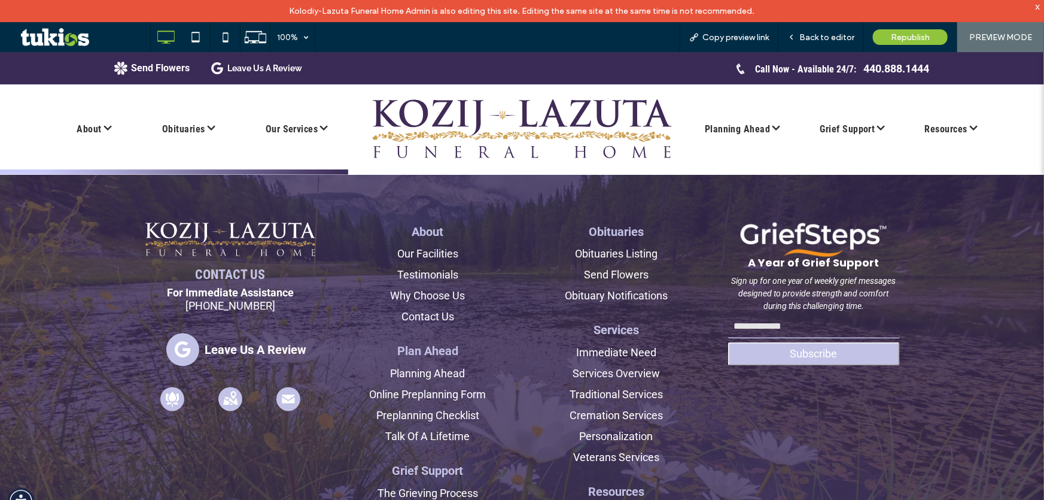
click at [251, 267] on span "CONTACT US" at bounding box center [231, 274] width 70 height 15
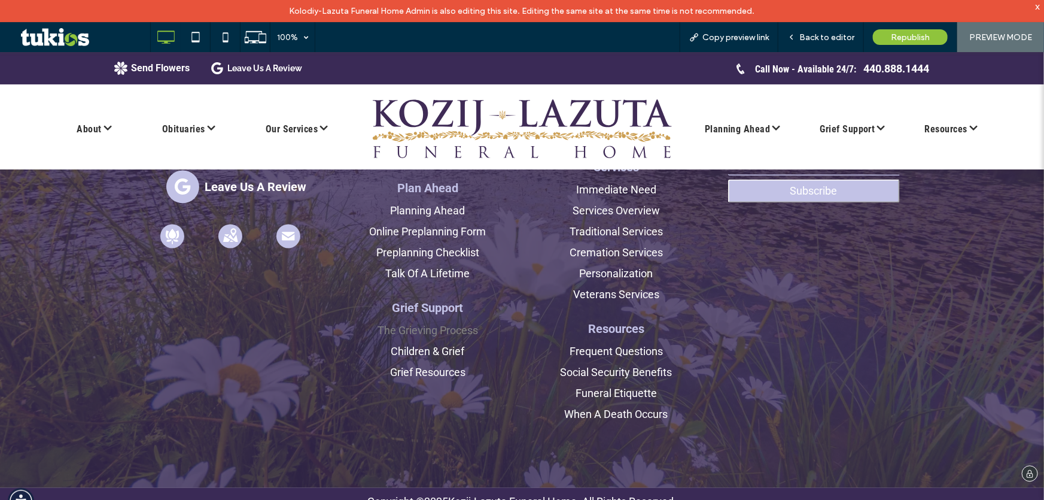
scroll to position [3429, 0]
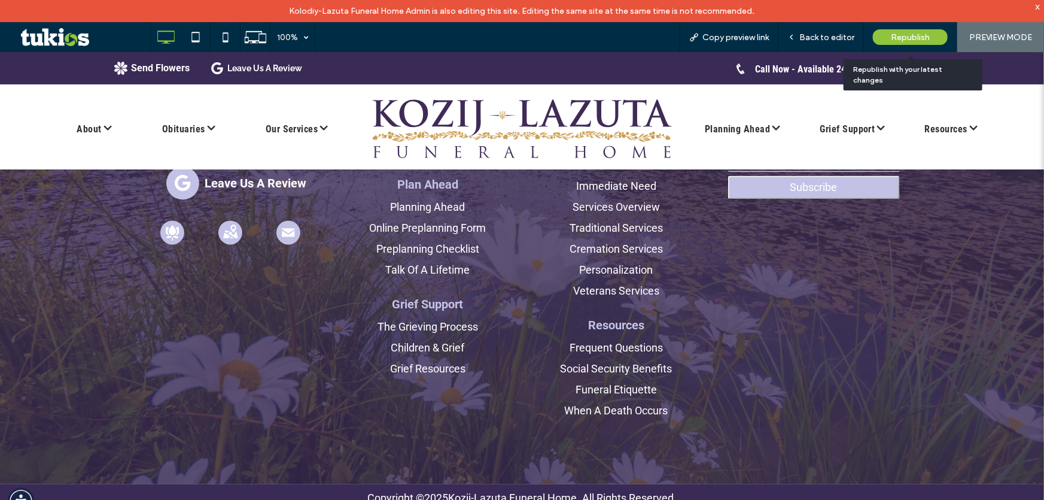
click at [917, 30] on div "Republish" at bounding box center [910, 37] width 75 height 16
